Goal: Task Accomplishment & Management: Manage account settings

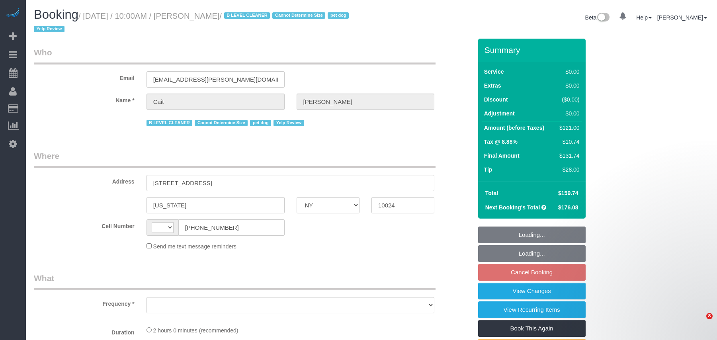
select select "NY"
select select "object:585"
select select "1"
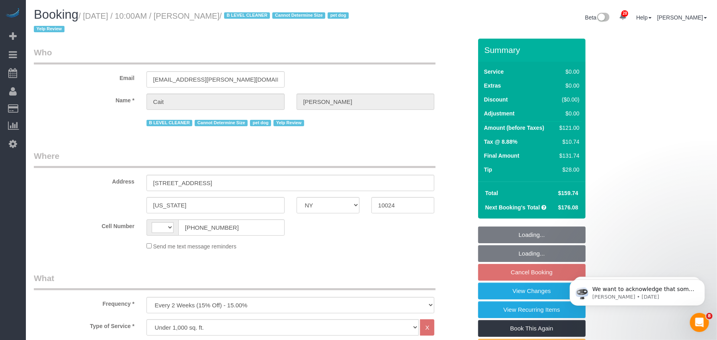
select select "string:stripe-pm_1PtyBH4VGloSiKo7pgkIsidZ"
select select "spot3"
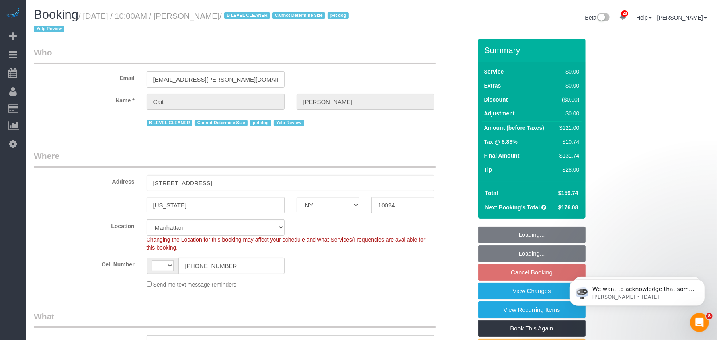
select select "string:[GEOGRAPHIC_DATA]"
select select "number:89"
select select "number:90"
select select "number:13"
select select "number:6"
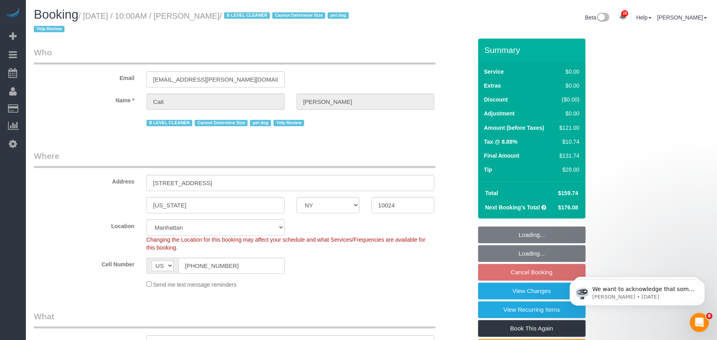
select select "object:1512"
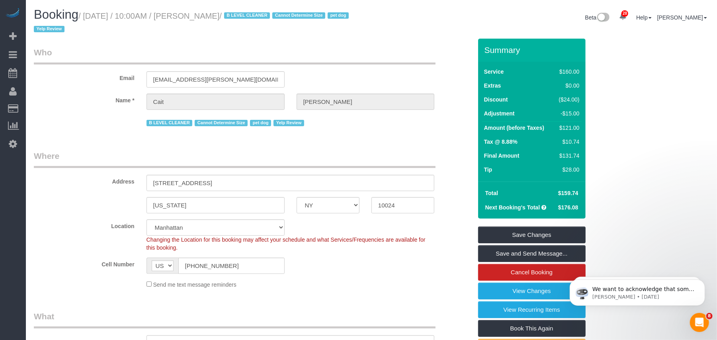
select select "1"
select select "spot59"
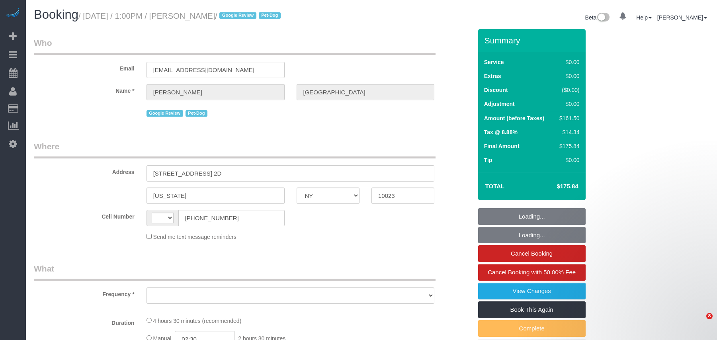
select select "NY"
select select "number:57"
select select "number:75"
select select "number:13"
select select "number:5"
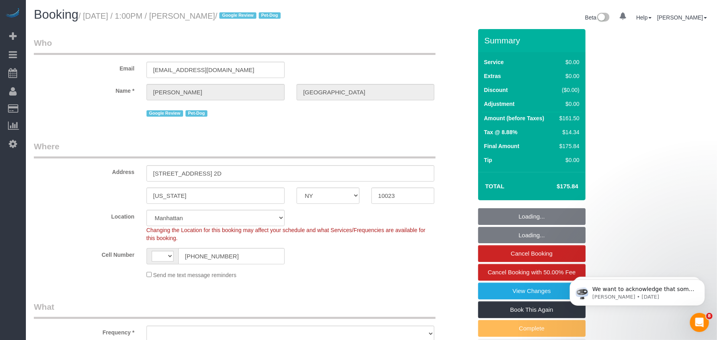
select select "string:[GEOGRAPHIC_DATA]"
select select "object:970"
select select "string:stripe-pm_1RiLeT4VGloSiKo7HeIsBs5v"
select select "2"
select select "object:1400"
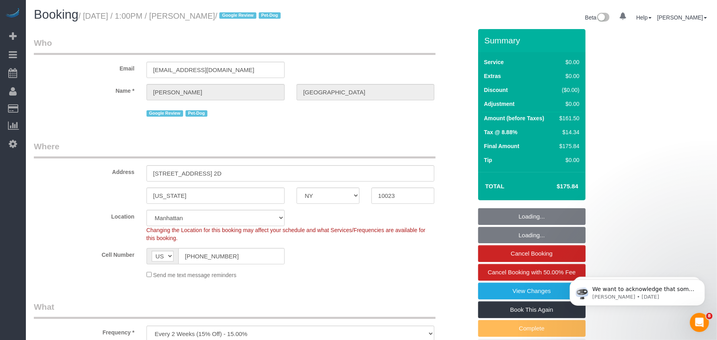
select select "spot1"
select select "2"
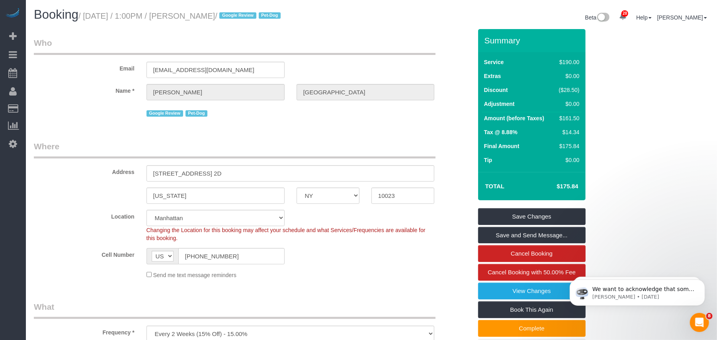
drag, startPoint x: 258, startPoint y: 20, endPoint x: 85, endPoint y: 18, distance: 173.2
click at [85, 18] on small "/ [DATE] / 1:00PM / [PERSON_NAME] / Google Review Pet-Dog" at bounding box center [180, 16] width 205 height 9
